Goal: Information Seeking & Learning: Learn about a topic

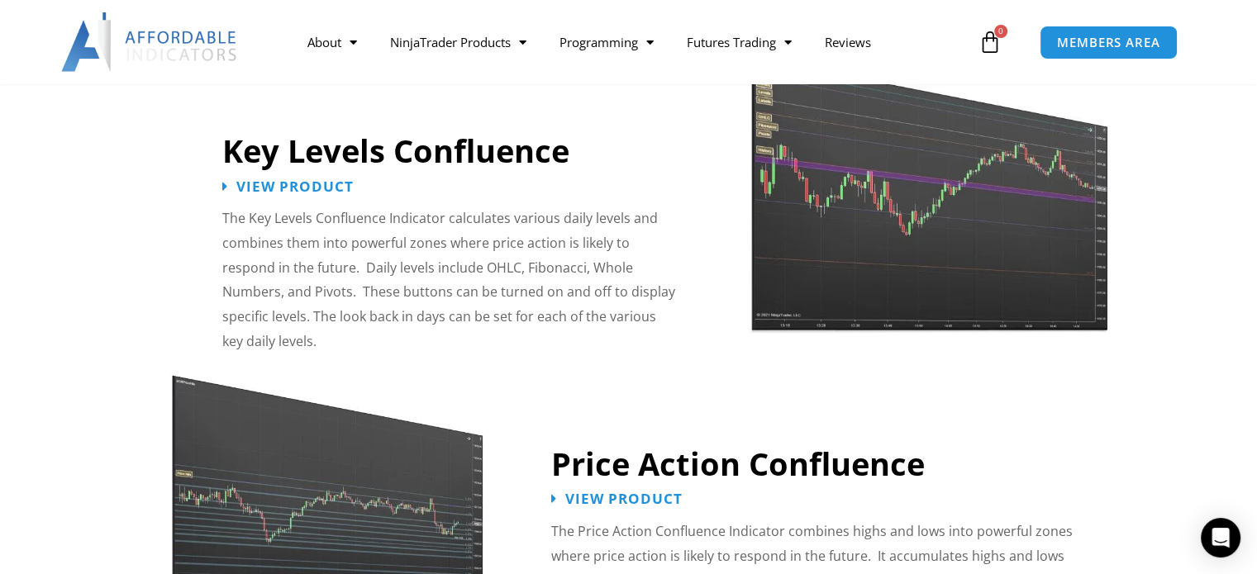
scroll to position [1860, 0]
drag, startPoint x: 293, startPoint y: 150, endPoint x: 288, endPoint y: 158, distance: 8.9
click at [288, 177] on div "View Product" at bounding box center [287, 188] width 131 height 23
click at [288, 179] on span "View Product" at bounding box center [295, 187] width 129 height 16
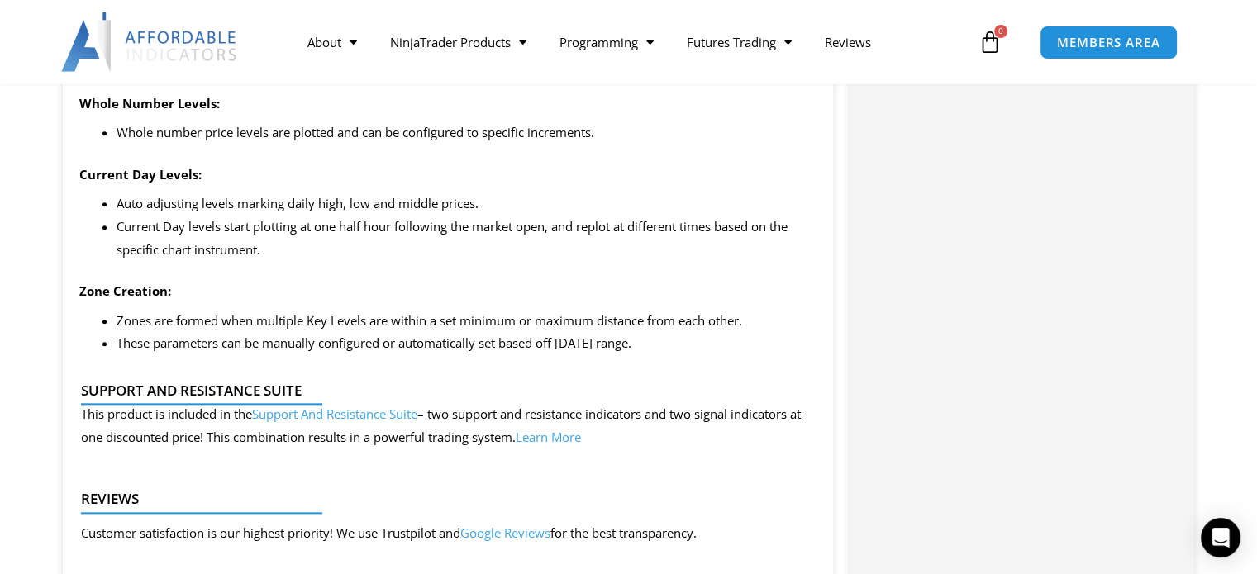
scroll to position [1805, 0]
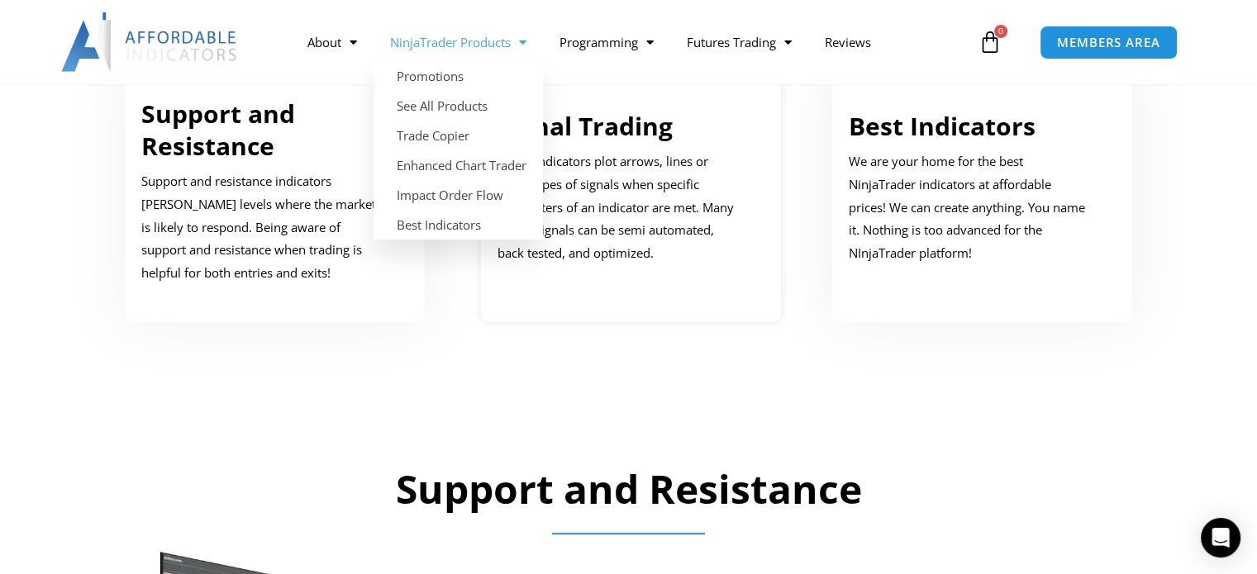
scroll to position [1000, 0]
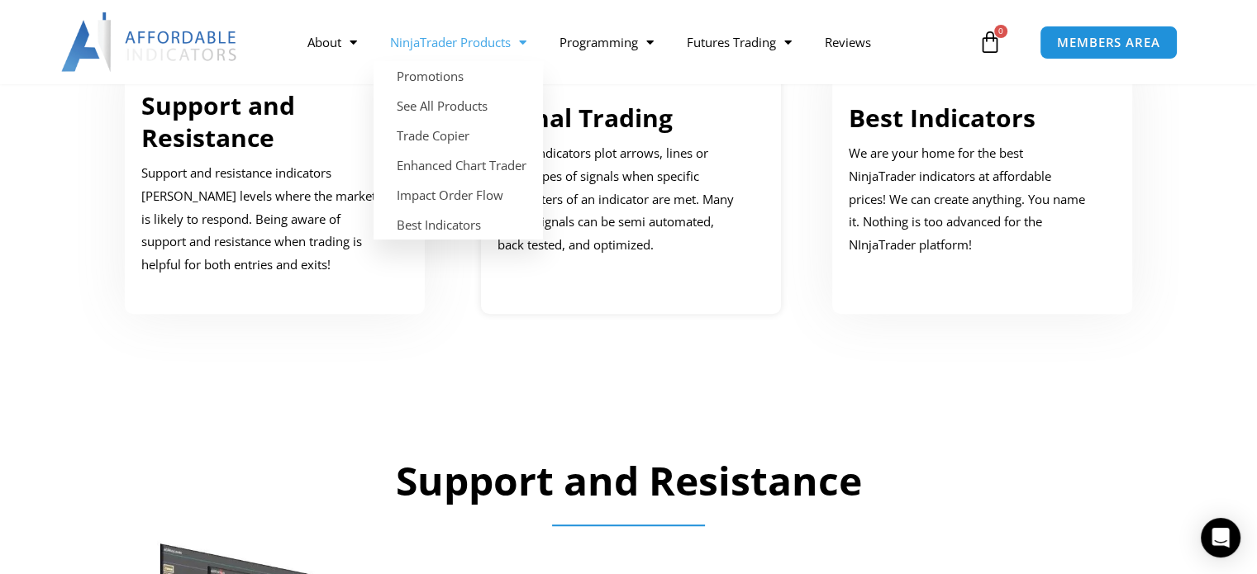
click at [625, 137] on div "Signal Trading Signal indicators plot arrows, lines or other types of signals w…" at bounding box center [618, 179] width 243 height 155
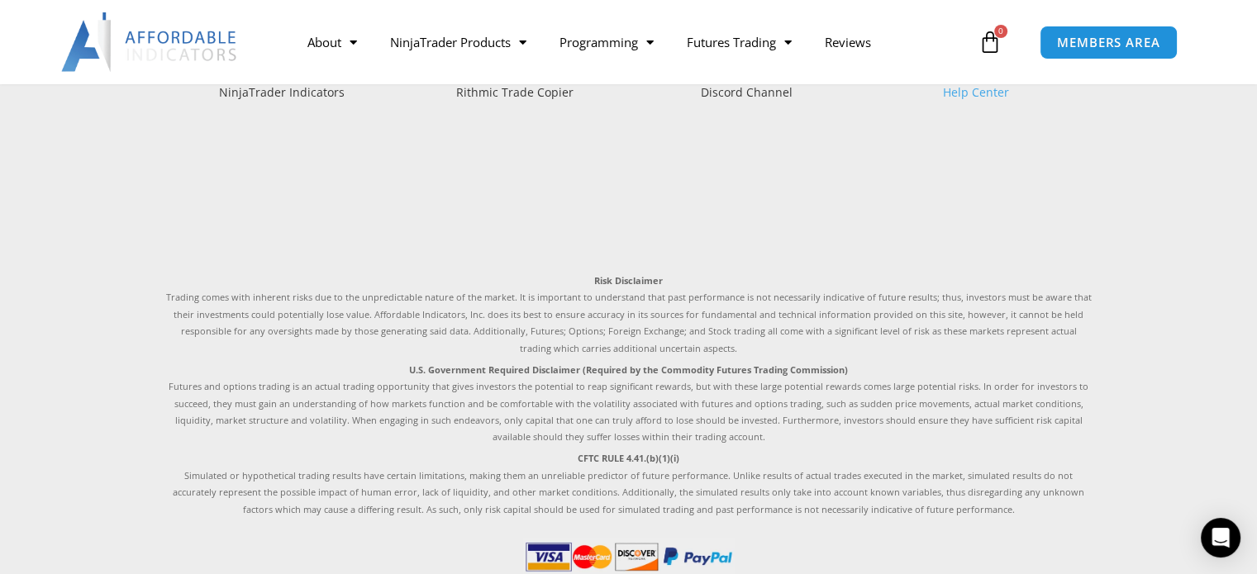
scroll to position [4440, 0]
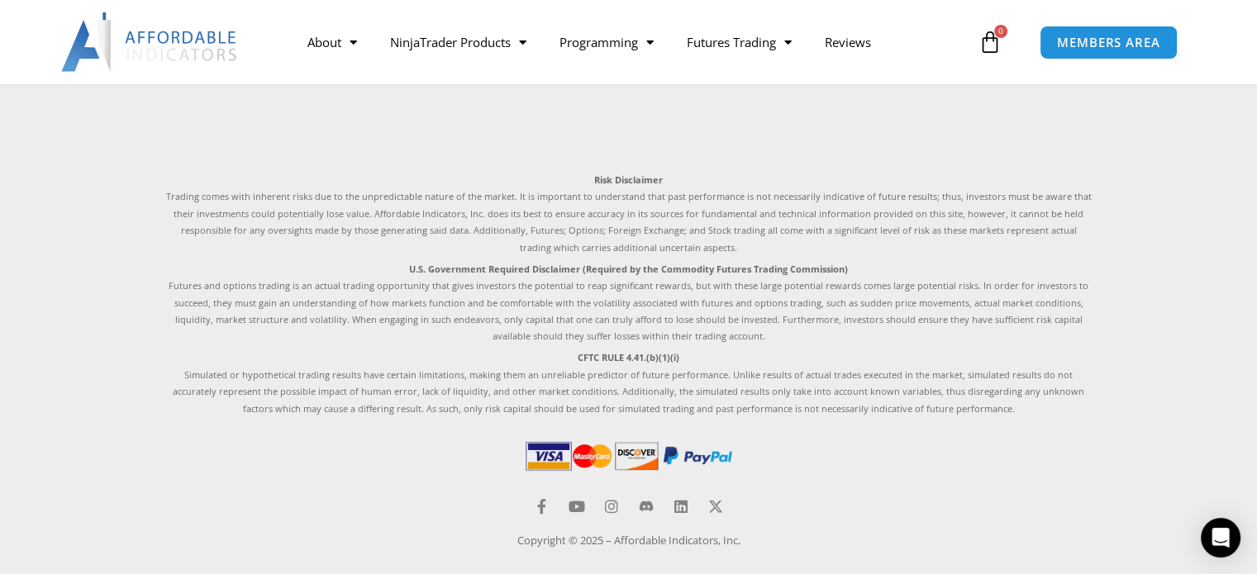
click at [456, 222] on p "Risk Disclaimer Trading comes with inherent risks due to the unpredictable natu…" at bounding box center [628, 214] width 925 height 84
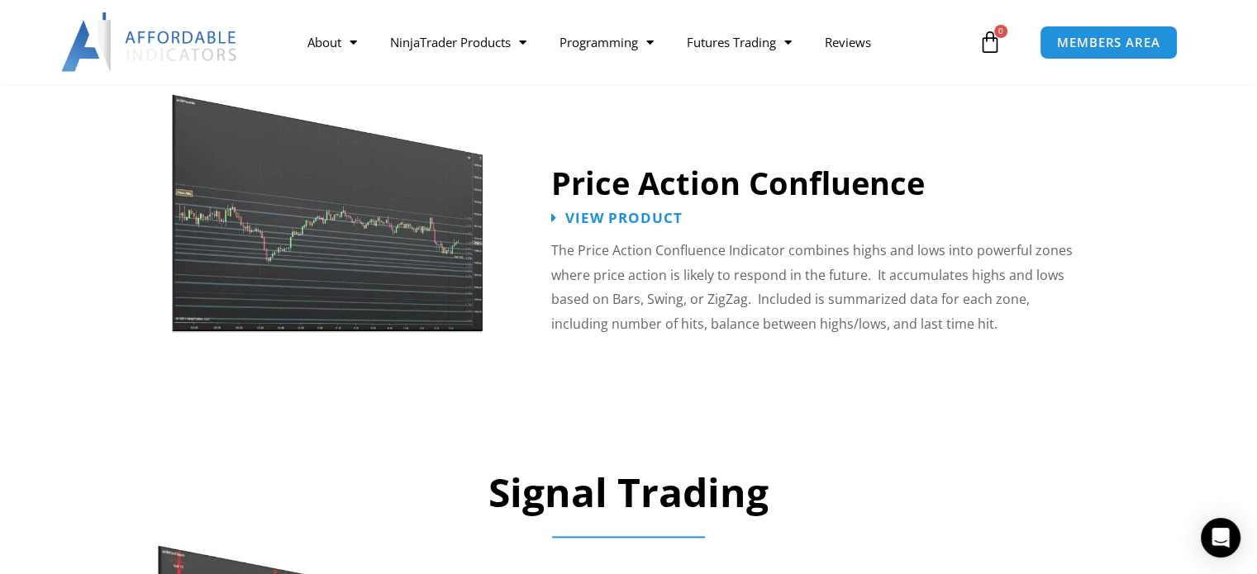
scroll to position [2000, 0]
